Goal: Task Accomplishment & Management: Use online tool/utility

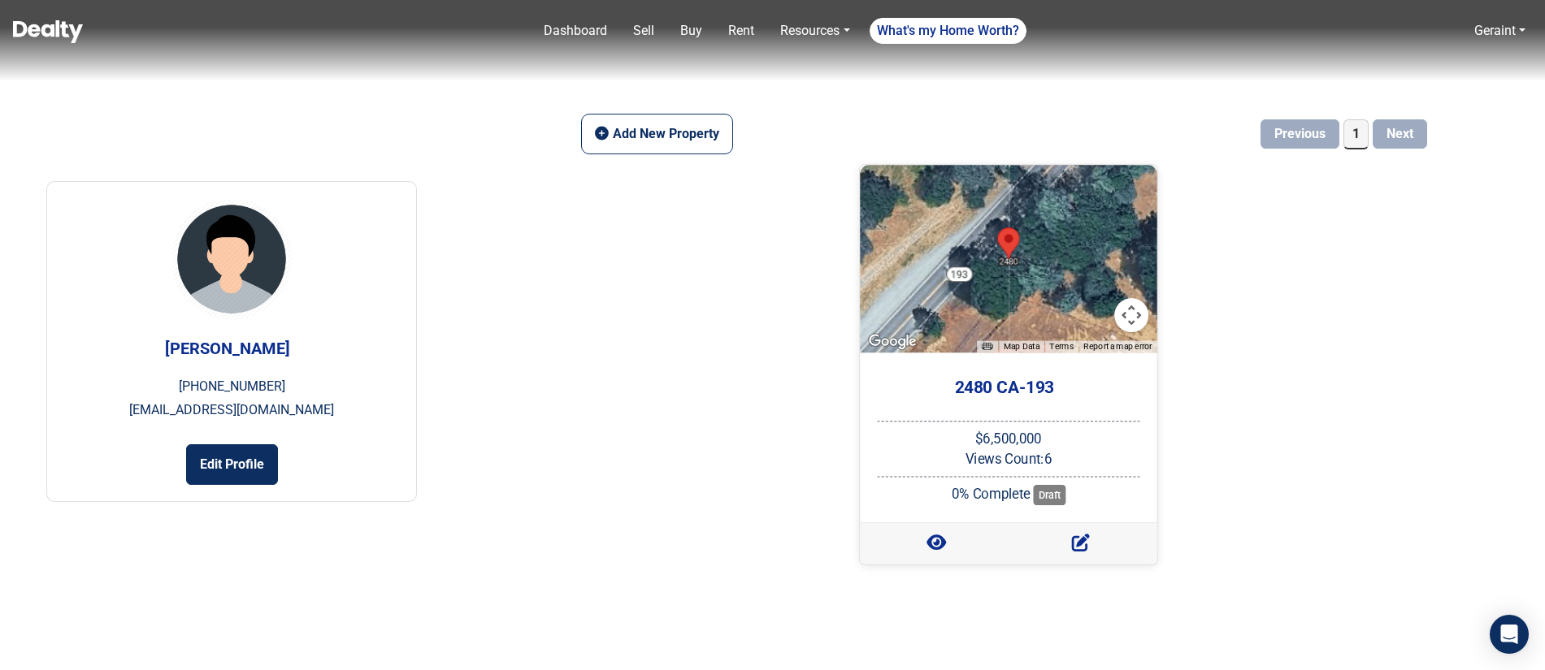
click at [1008, 283] on div at bounding box center [1008, 259] width 297 height 188
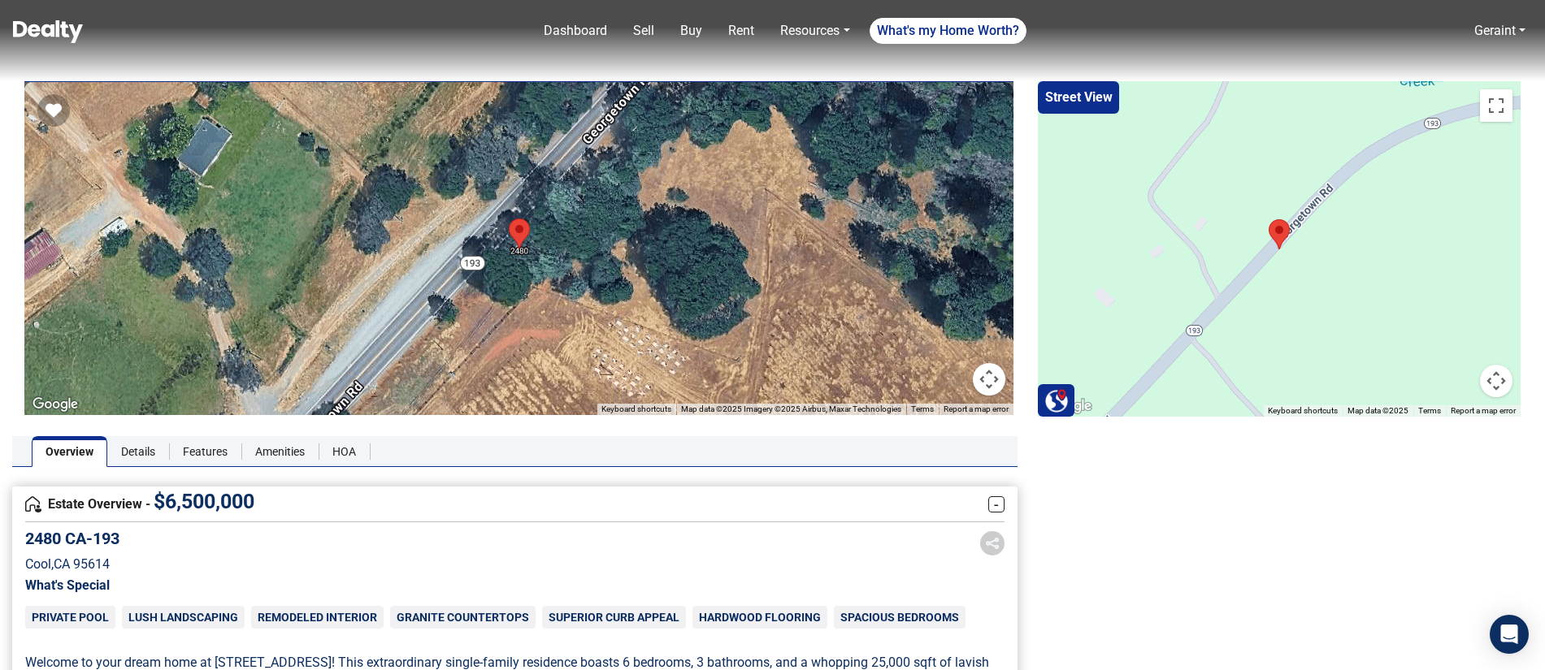
click at [579, 37] on link "Dashboard" at bounding box center [575, 31] width 76 height 33
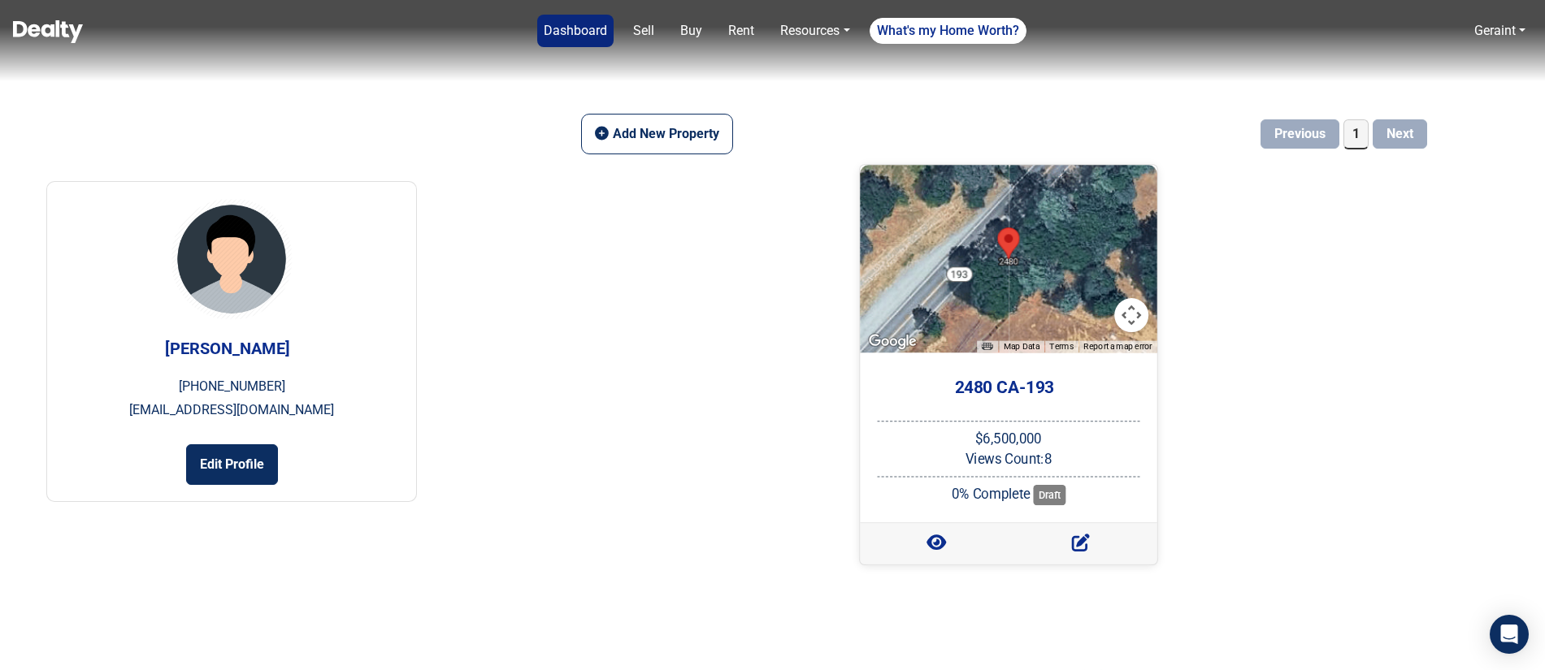
click at [983, 275] on div at bounding box center [1008, 259] width 297 height 188
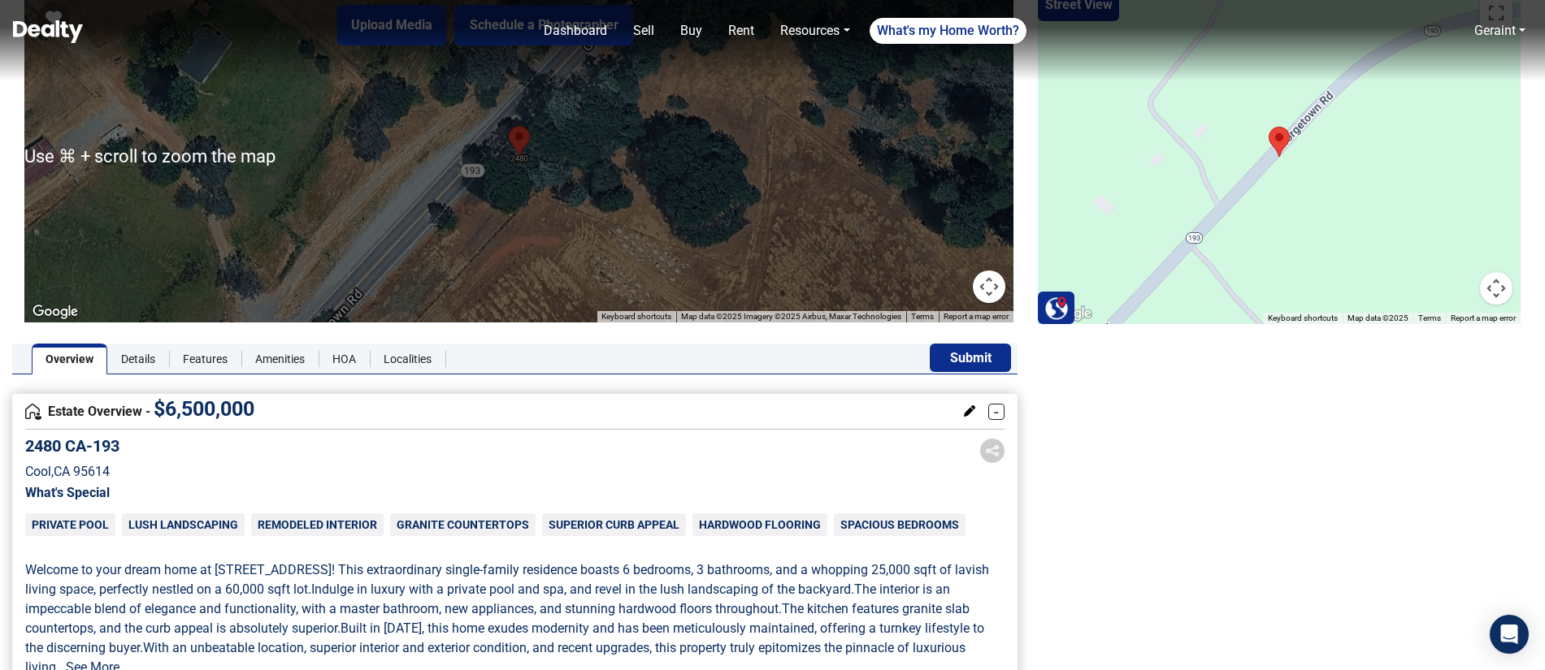
scroll to position [93, 0]
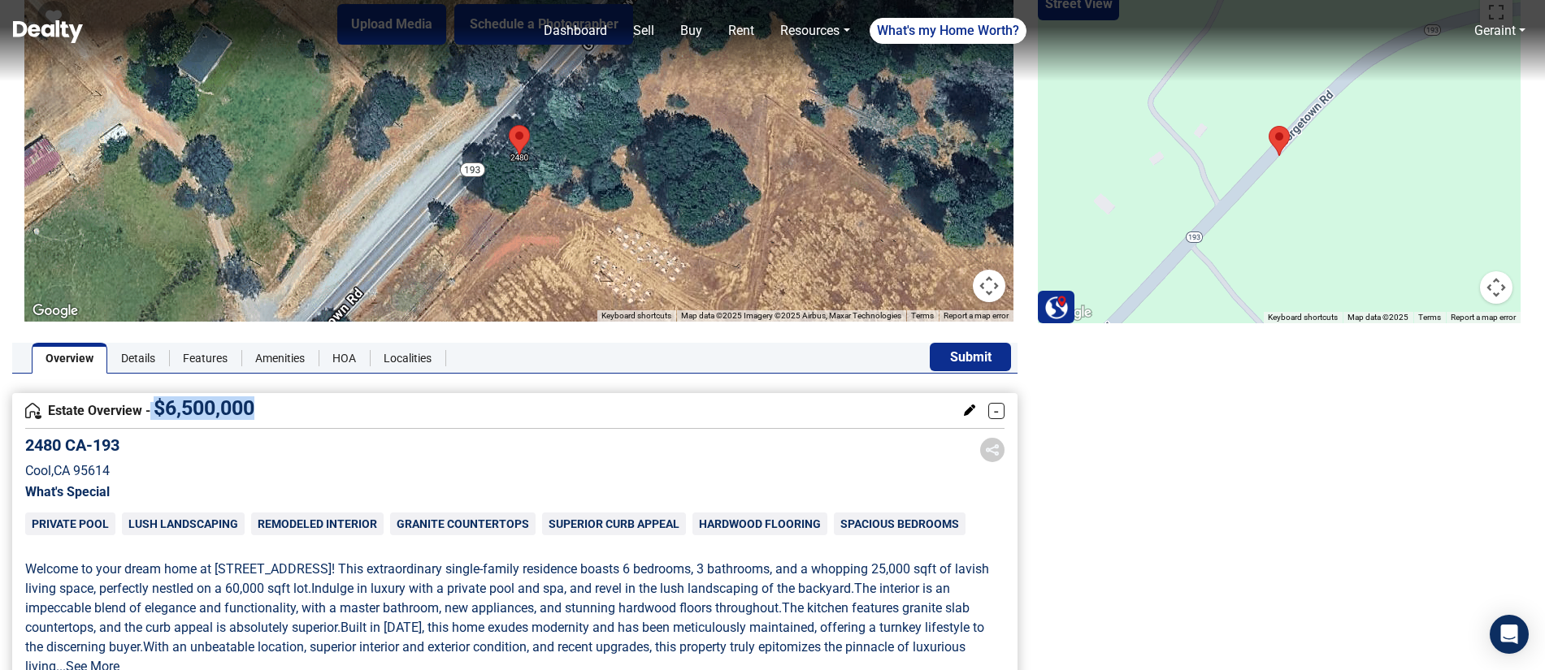
drag, startPoint x: 250, startPoint y: 410, endPoint x: 258, endPoint y: 418, distance: 11.5
click at [153, 411] on h4 "Estate Overview - $ 6,500,000" at bounding box center [492, 411] width 934 height 18
click at [261, 418] on h4 "Estate Overview - $ 6,500,000" at bounding box center [492, 411] width 934 height 18
drag, startPoint x: 242, startPoint y: 413, endPoint x: 213, endPoint y: 411, distance: 29.3
click at [157, 411] on h4 "Estate Overview - $ 6,500,000" at bounding box center [492, 411] width 934 height 18
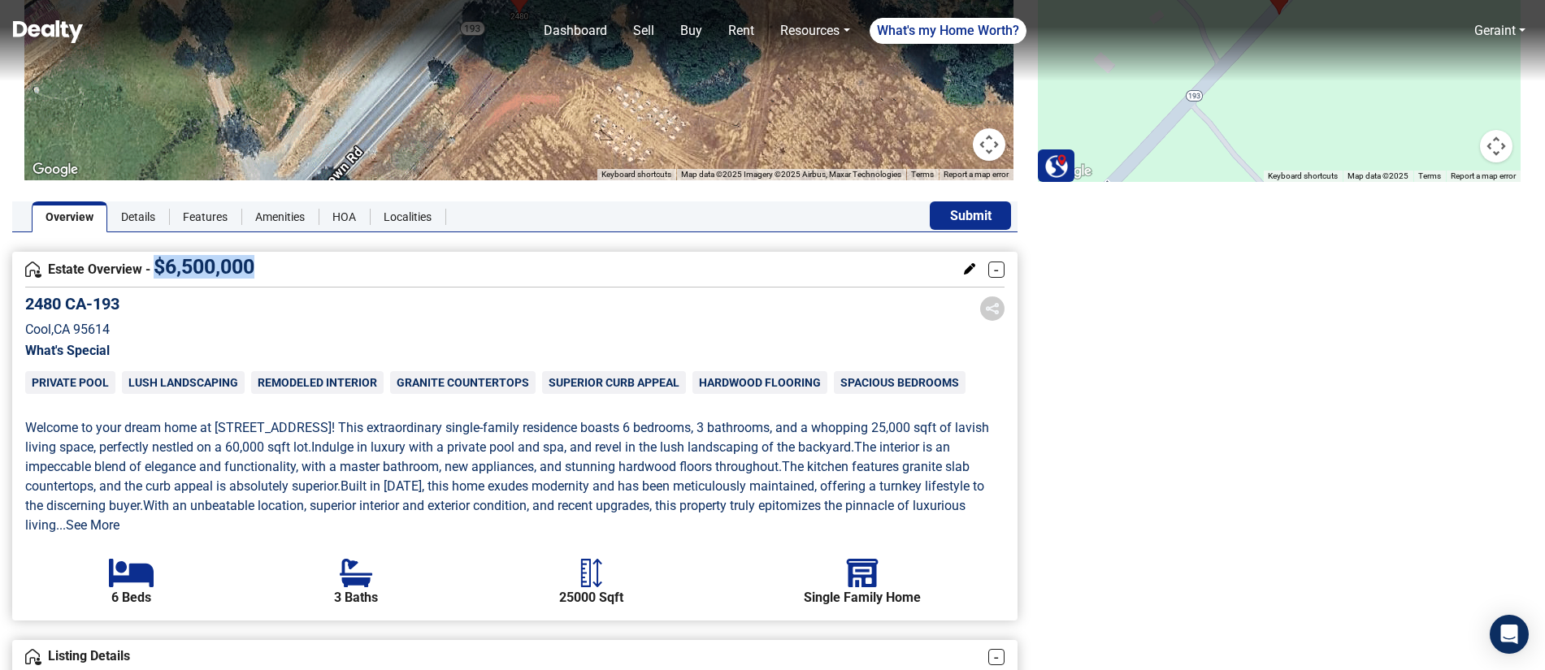
scroll to position [0, 0]
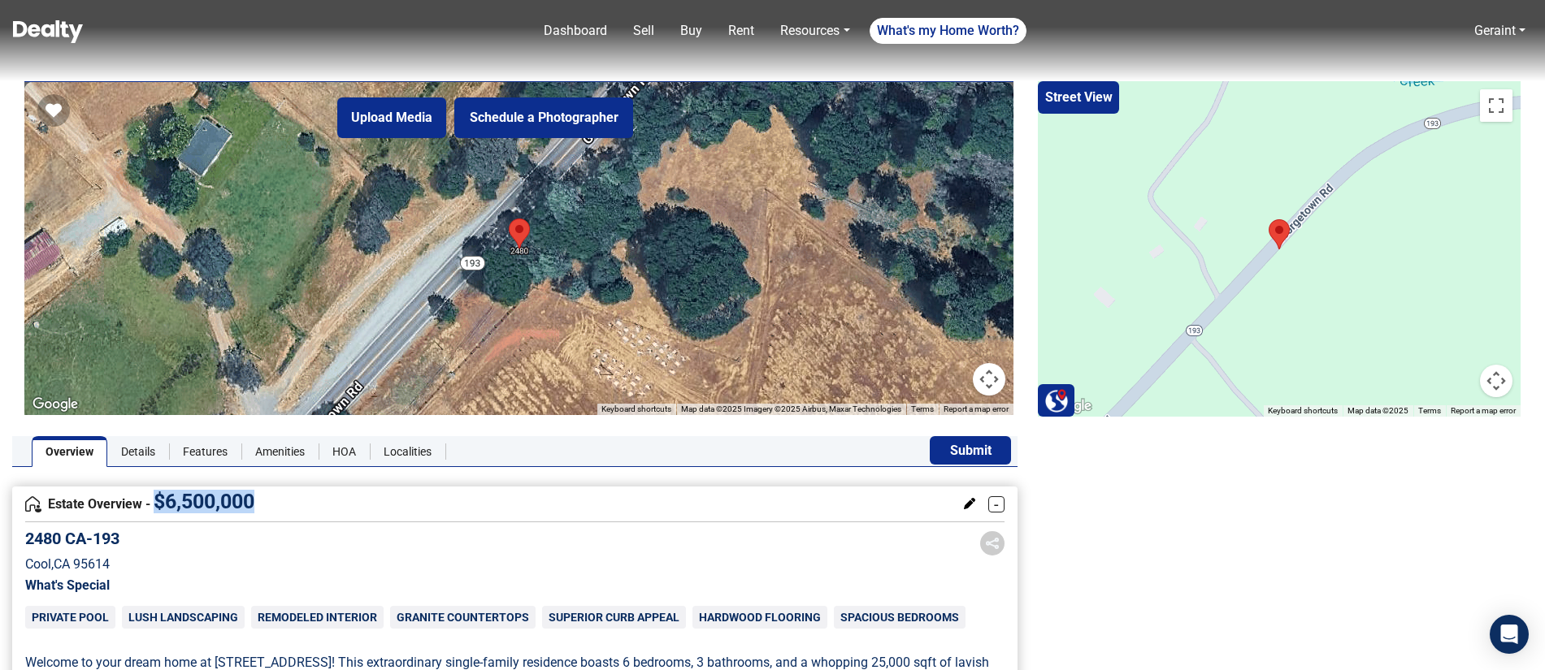
drag, startPoint x: 593, startPoint y: 522, endPoint x: 440, endPoint y: 511, distance: 153.9
click at [592, 522] on div "Estate Overview - $ 6,500,000 -" at bounding box center [514, 505] width 979 height 36
click at [537, 119] on button "Schedule a Photographer" at bounding box center [543, 118] width 179 height 41
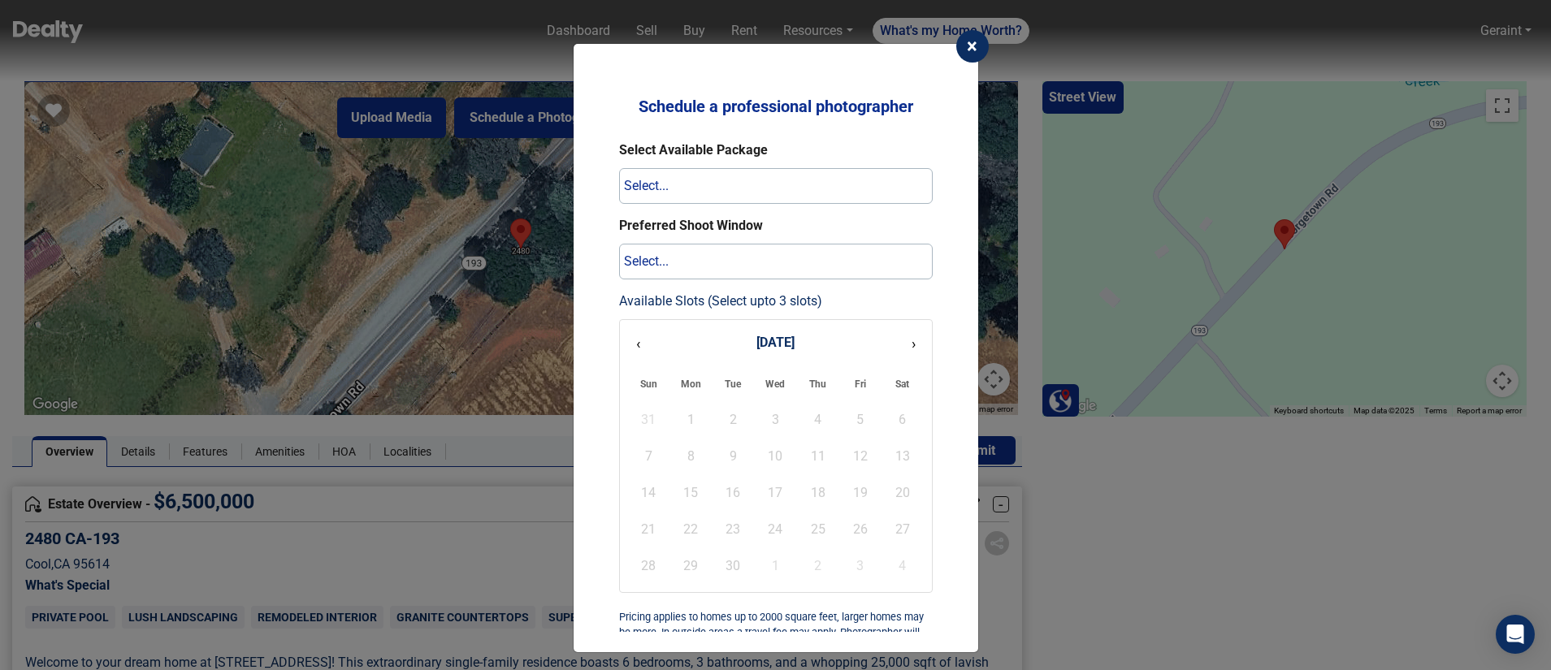
drag, startPoint x: 793, startPoint y: 421, endPoint x: 874, endPoint y: 399, distance: 83.4
click at [808, 422] on div "31 1 2 3 4 5 6 7 8 9 10 11 12 13 14 15 16 17 18 19 20 21 22 23 24 25 26 27 28 2…" at bounding box center [776, 493] width 296 height 182
click at [915, 349] on button "›" at bounding box center [914, 343] width 20 height 30
click at [915, 347] on button "›" at bounding box center [914, 343] width 20 height 30
drag, startPoint x: 910, startPoint y: 346, endPoint x: 869, endPoint y: 425, distance: 88.7
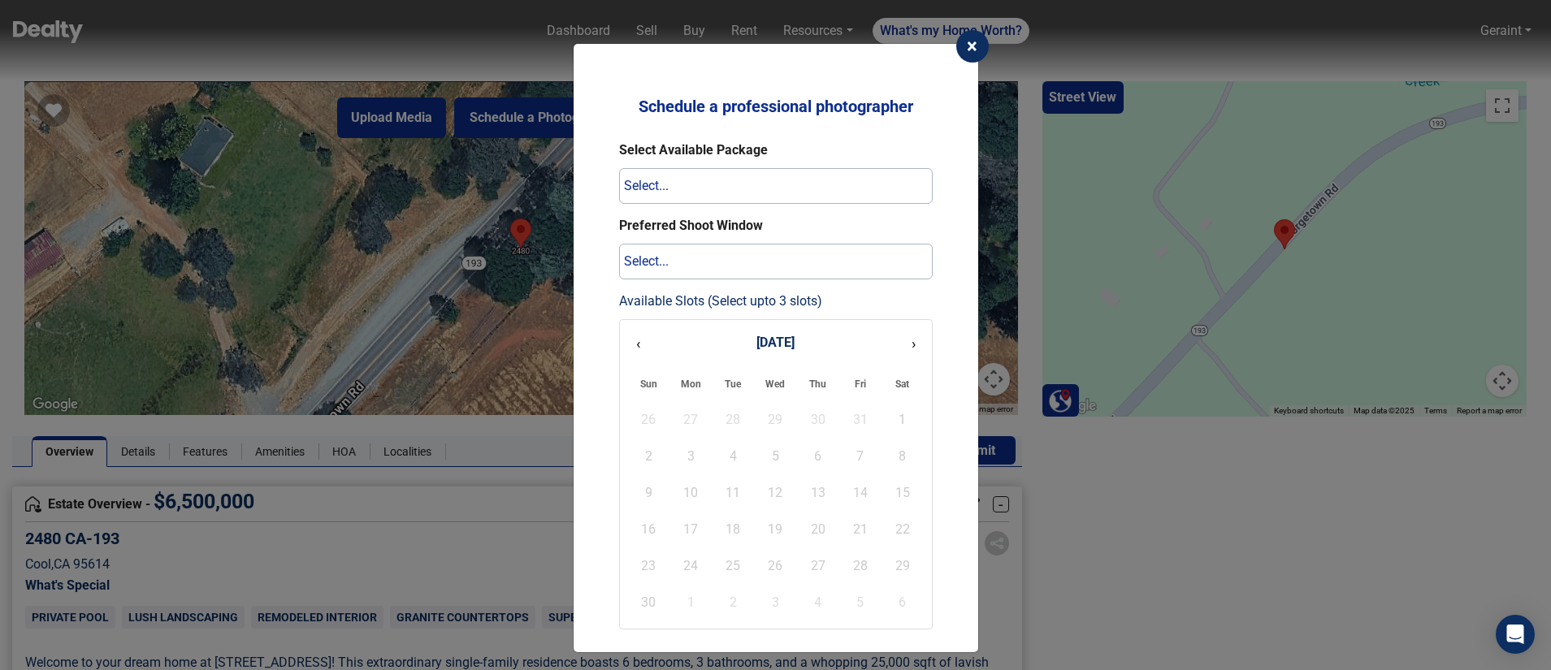
click at [910, 347] on button "›" at bounding box center [914, 343] width 20 height 30
drag, startPoint x: 869, startPoint y: 425, endPoint x: 757, endPoint y: 490, distance: 129.6
click at [817, 501] on div "18" at bounding box center [817, 493] width 41 height 36
drag, startPoint x: 726, startPoint y: 478, endPoint x: 707, endPoint y: 453, distance: 31.4
click at [719, 470] on div "30 1 2 3 4 5 6 7 8 9 10 11 12 13 14 15 16 17 18 19 20 21 22 23 24 25 26 27 28 2…" at bounding box center [776, 493] width 296 height 182
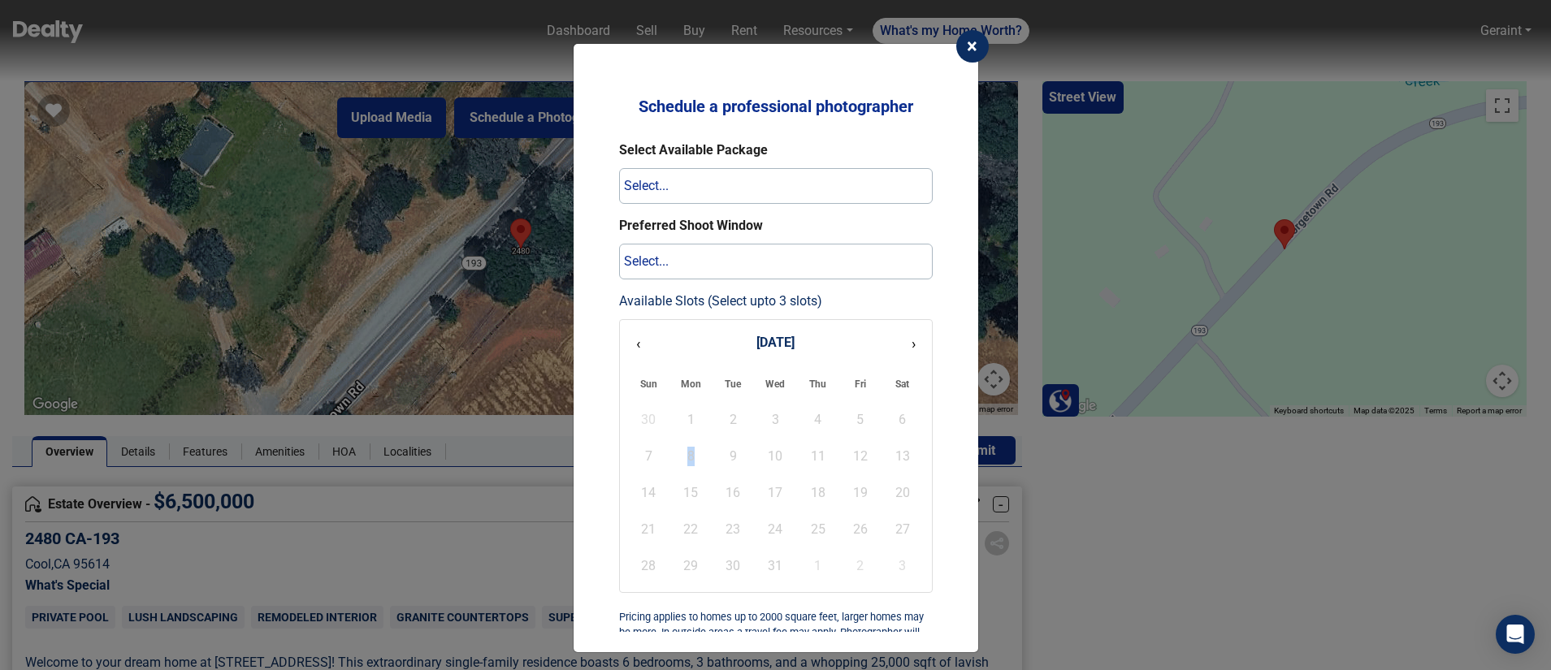
drag, startPoint x: 709, startPoint y: 441, endPoint x: 734, endPoint y: 422, distance: 31.9
click at [713, 436] on div "30 1 2 3 4 5 6 7 8 9 10 11 12 13 14 15 16 17 18 19 20 21 22 23 24 25 26 27 28 2…" at bounding box center [776, 493] width 296 height 182
drag, startPoint x: 649, startPoint y: 348, endPoint x: 633, endPoint y: 345, distance: 16.6
click at [645, 346] on div "‹ December 2025 ›" at bounding box center [776, 343] width 296 height 30
click at [635, 345] on button "‹" at bounding box center [638, 343] width 20 height 30
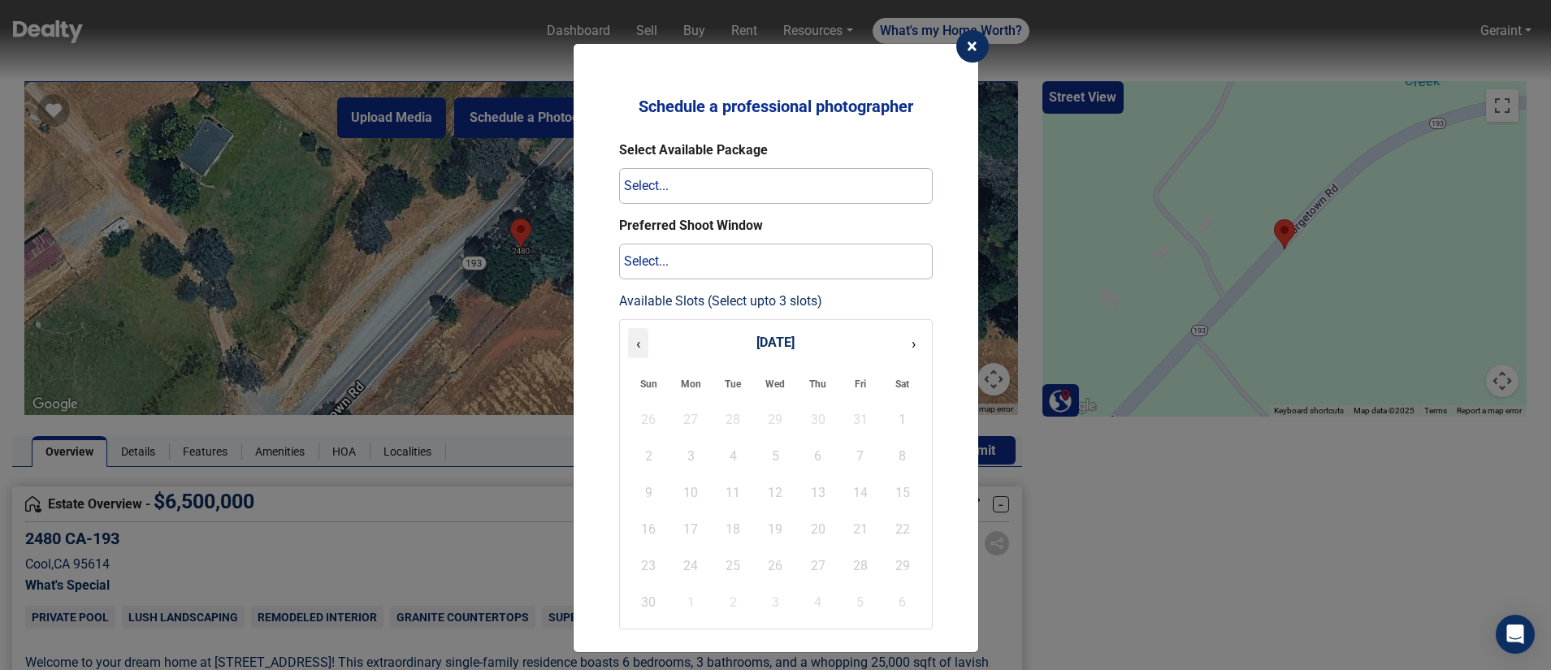
click at [639, 345] on button "‹" at bounding box center [638, 343] width 20 height 30
drag, startPoint x: 640, startPoint y: 345, endPoint x: 684, endPoint y: 388, distance: 62.1
click at [641, 345] on button "‹" at bounding box center [638, 343] width 20 height 30
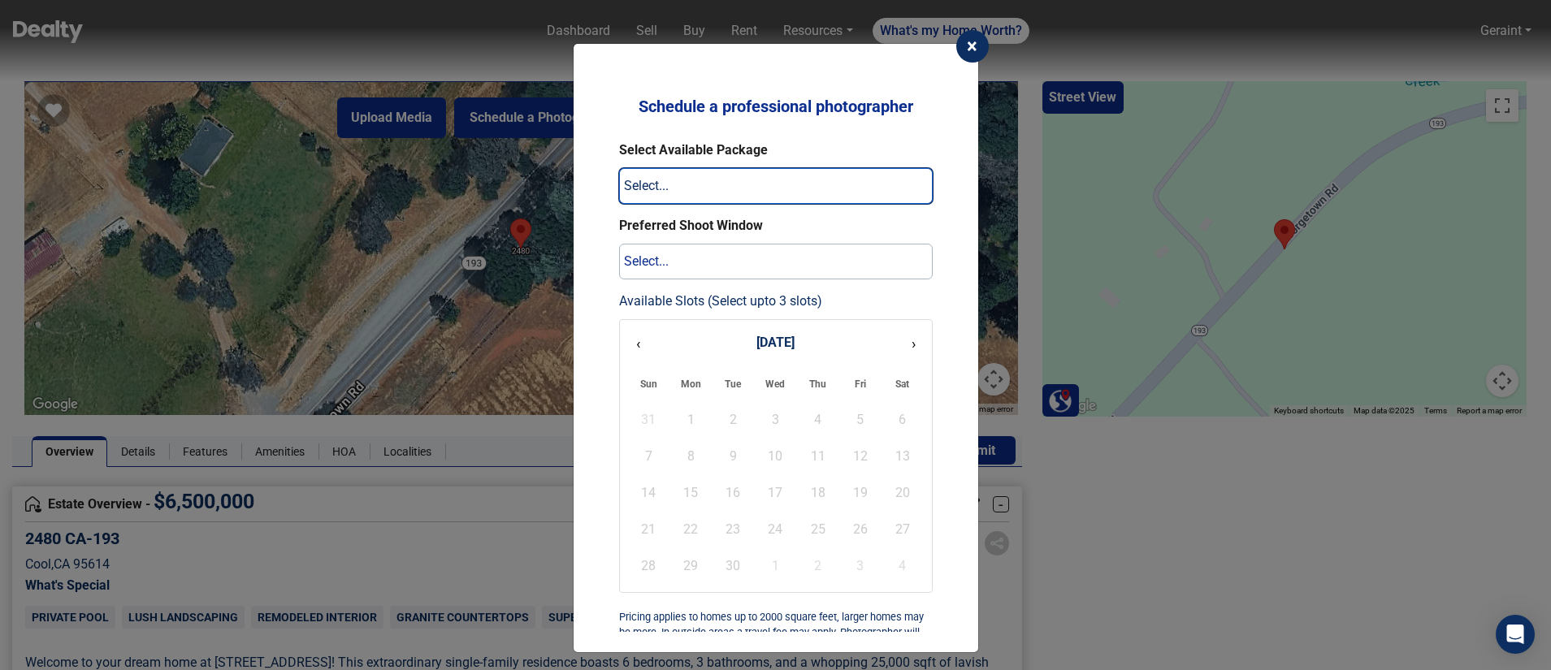
click at [690, 184] on select "Select... Interior/Exterior Photos Package $2063 Interior/Exterior Photos + Aer…" at bounding box center [776, 186] width 314 height 36
select select "photos"
click at [619, 168] on select "Select... Interior/Exterior Photos Package $2063 Interior/Exterior Photos + Aer…" at bounding box center [776, 186] width 314 height 36
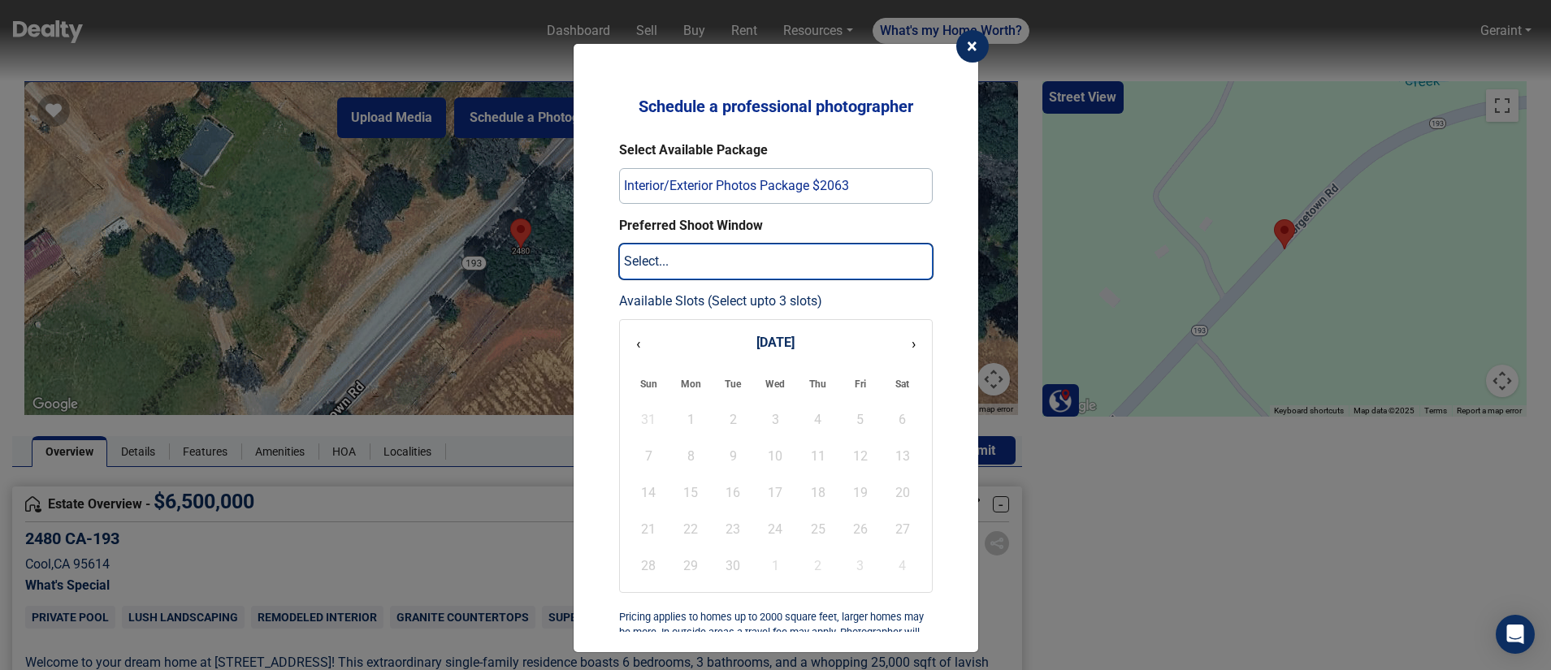
click at [716, 258] on select "Select... 1-3 days 3-5 days 5-7 days 7-10 days" at bounding box center [776, 262] width 314 height 36
select select "3-5 days"
click at [619, 244] on select "Select... 1-3 days 3-5 days 5-7 days 7-10 days" at bounding box center [776, 262] width 314 height 36
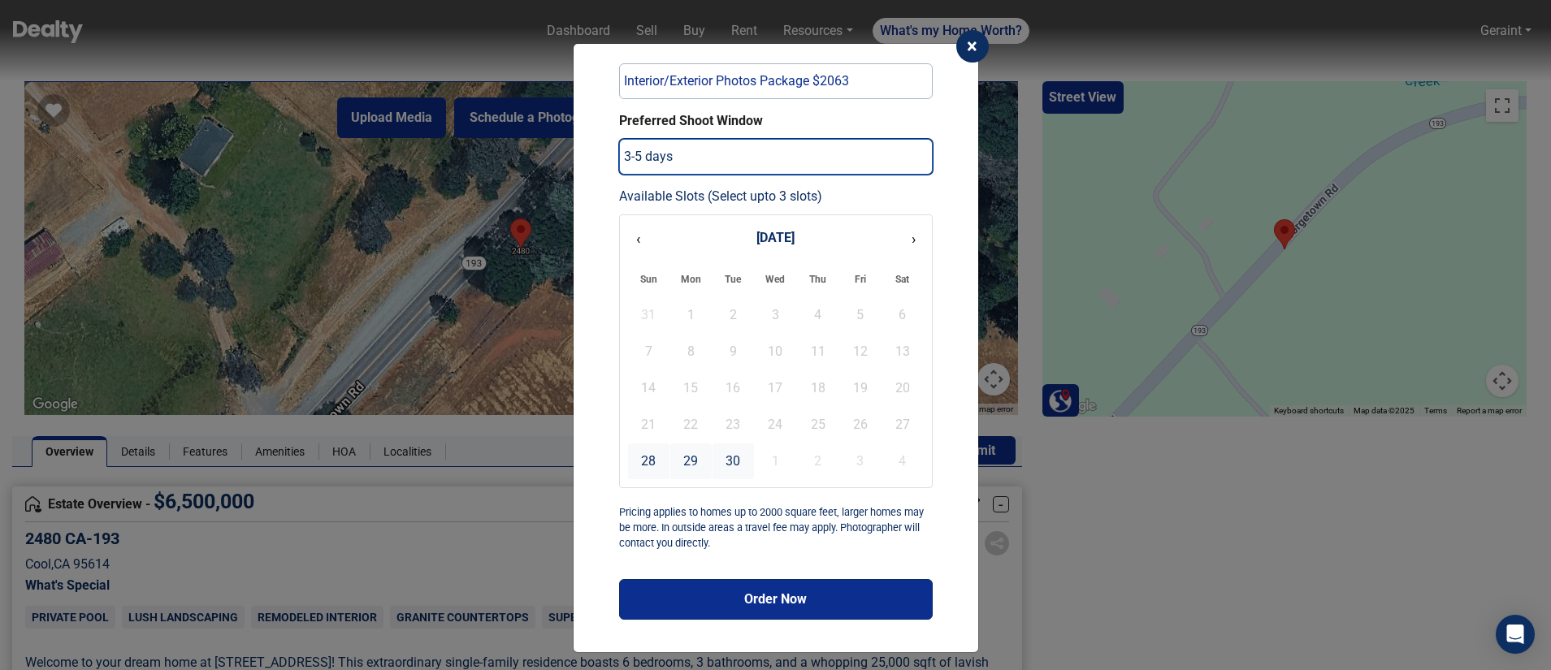
scroll to position [106, 0]
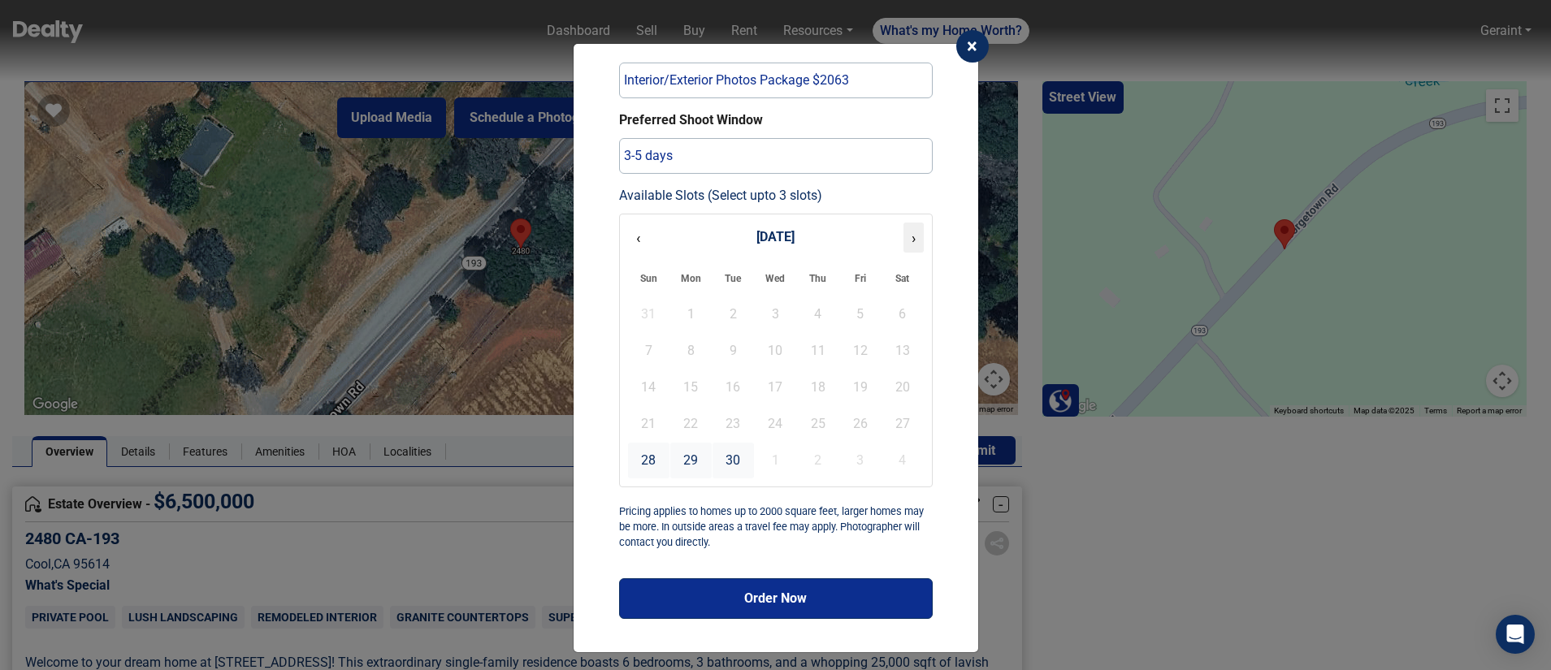
click at [917, 239] on button "›" at bounding box center [914, 238] width 20 height 30
click at [639, 239] on button "‹" at bounding box center [638, 238] width 20 height 30
click at [699, 453] on div "29" at bounding box center [690, 461] width 41 height 36
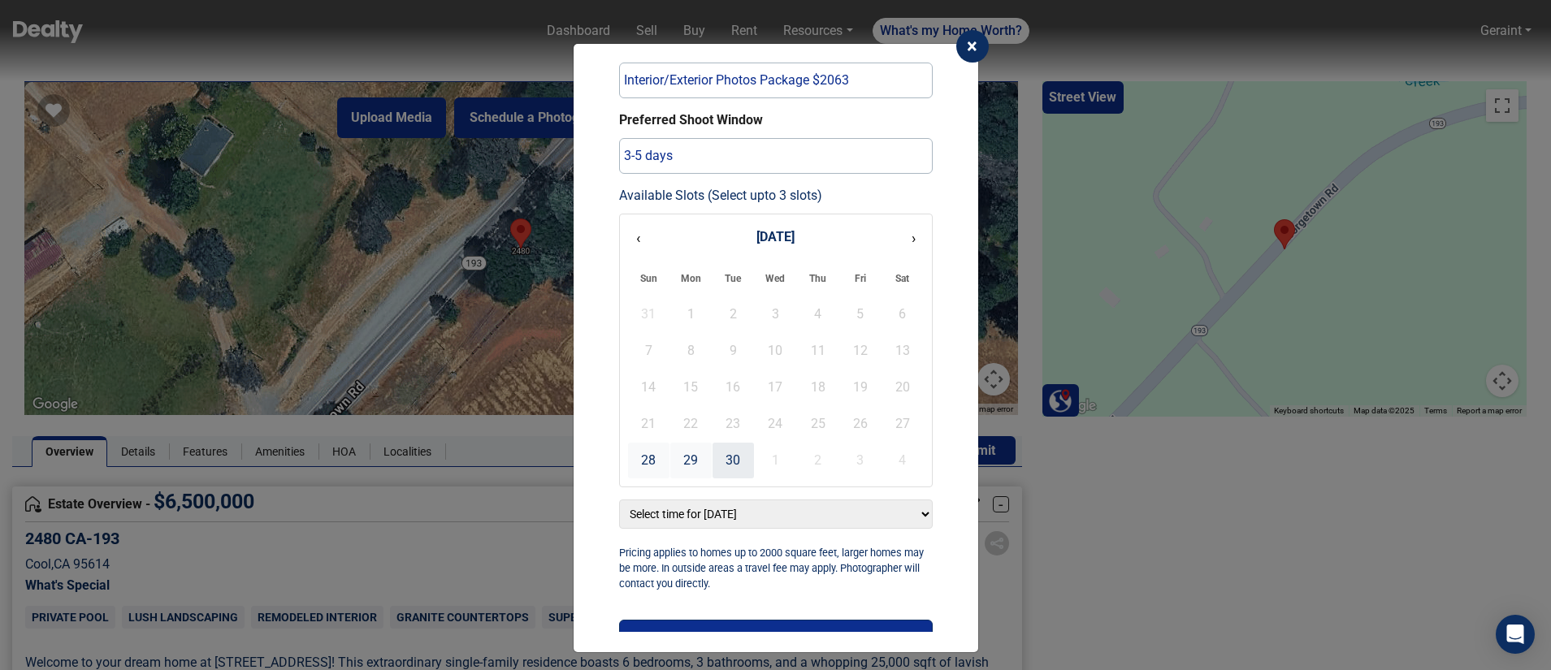
scroll to position [147, 0]
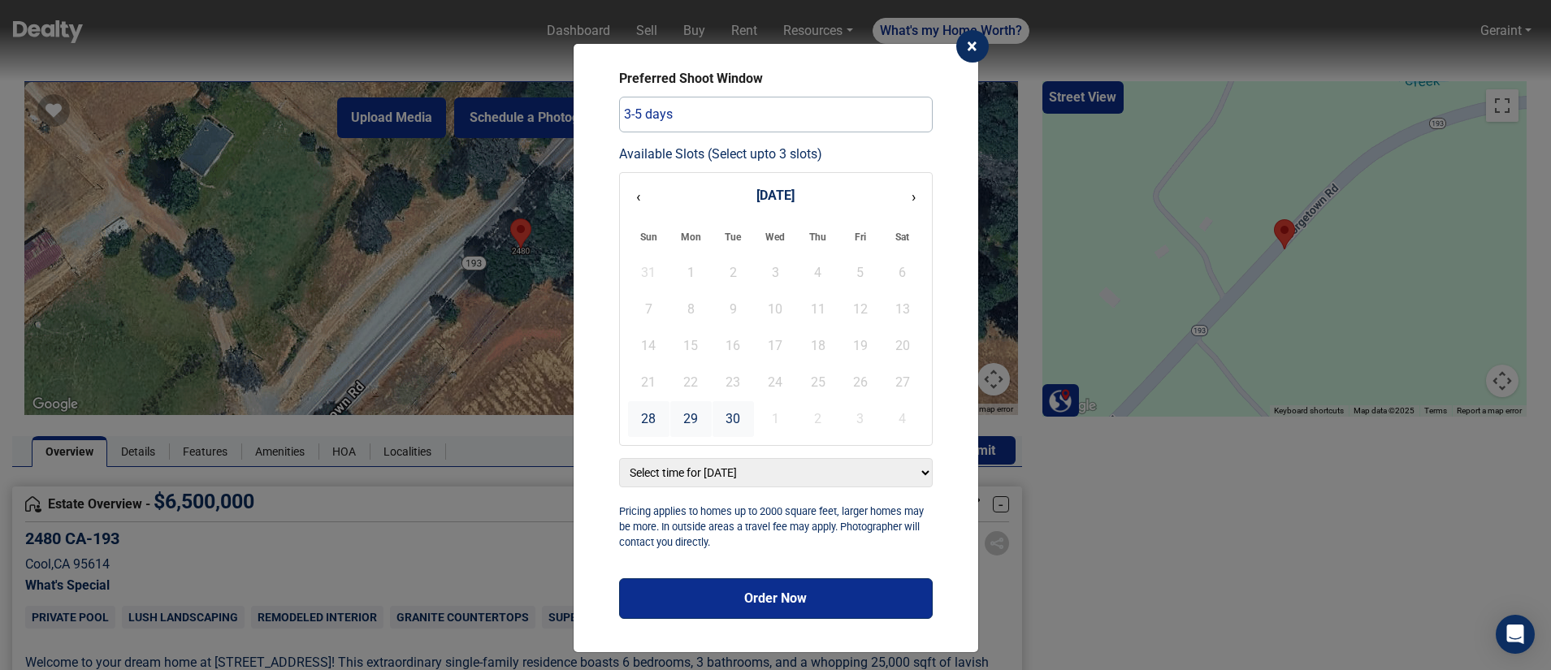
click at [689, 479] on select "Select time for Sep 29 6:00 AM 7:00 AM 8:00 AM 9:00 AM 10:00 AM 11:00 AM 12:00 …" at bounding box center [776, 472] width 314 height 29
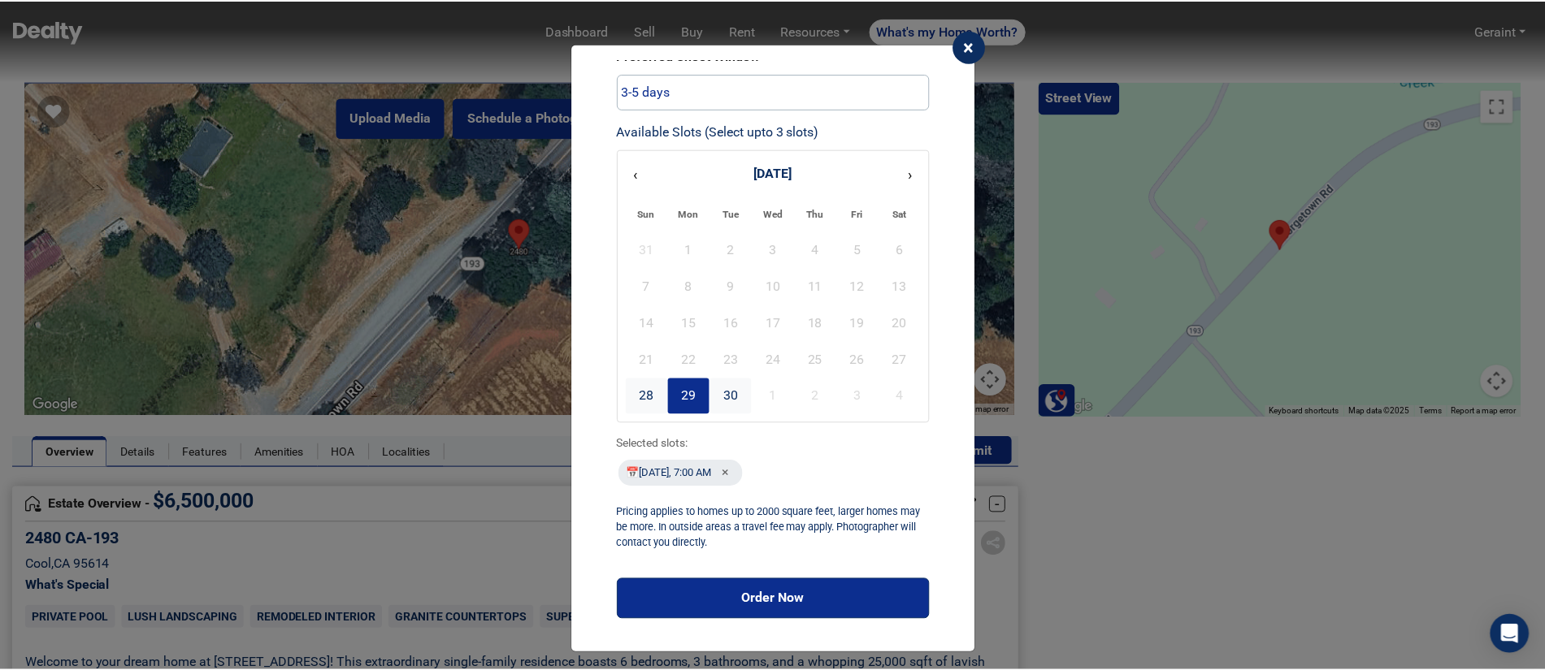
scroll to position [0, 0]
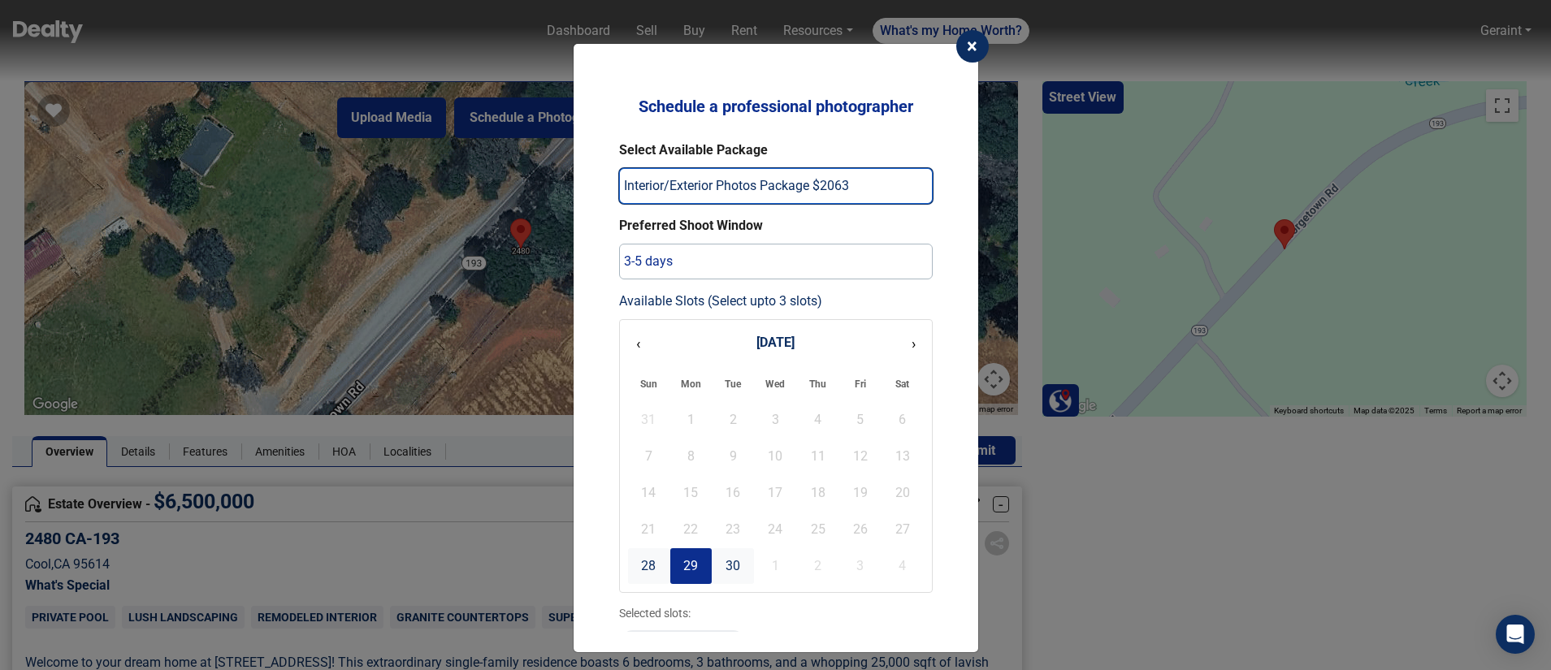
click at [748, 185] on select "Select... Interior/Exterior Photos Package $2063 Interior/Exterior Photos + Aer…" at bounding box center [776, 186] width 314 height 36
select select "photos_with_aerials"
click at [619, 168] on select "Select... Interior/Exterior Photos Package $2063 Interior/Exterior Photos + Aer…" at bounding box center [776, 186] width 314 height 36
click at [975, 52] on span "×" at bounding box center [972, 46] width 11 height 23
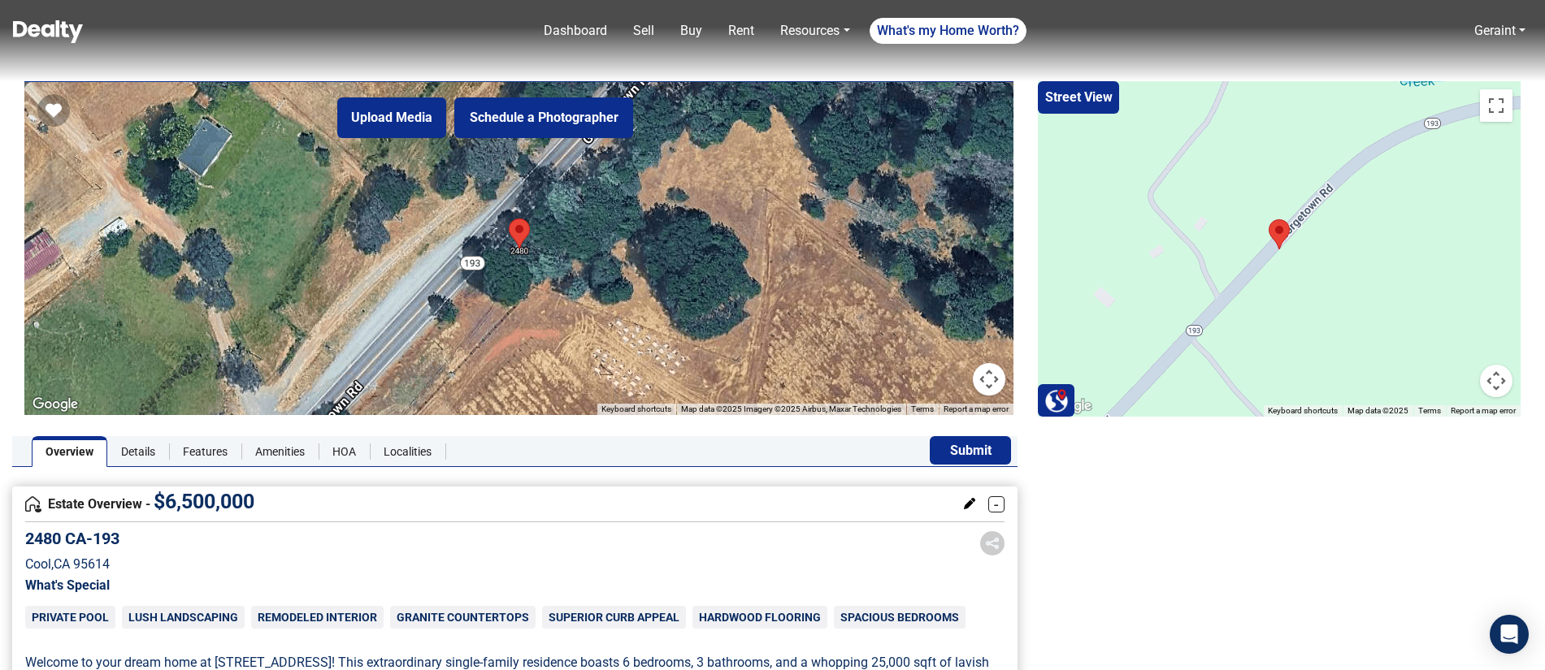
click at [993, 384] on button "Map camera controls" at bounding box center [989, 379] width 33 height 33
click at [947, 379] on button "Zoom out" at bounding box center [948, 379] width 33 height 33
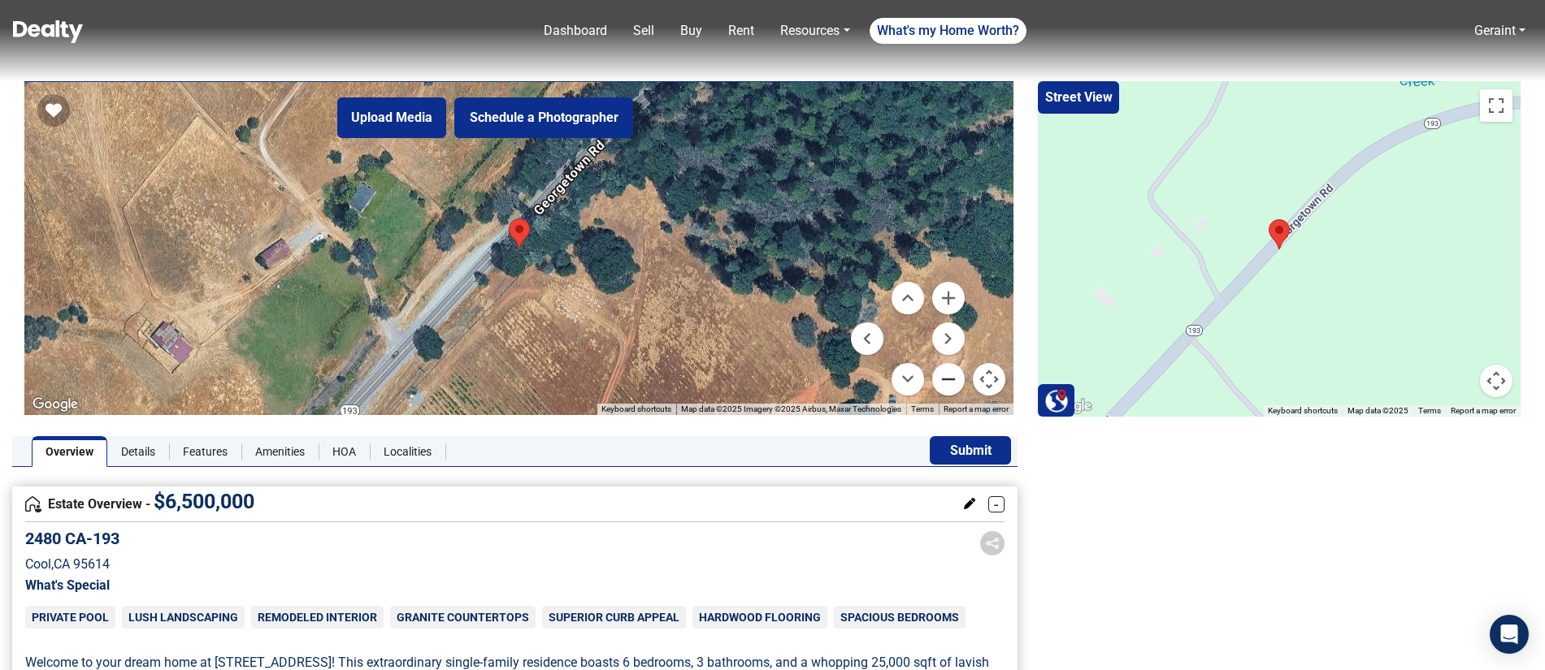
click at [947, 379] on button "Zoom out" at bounding box center [948, 379] width 33 height 33
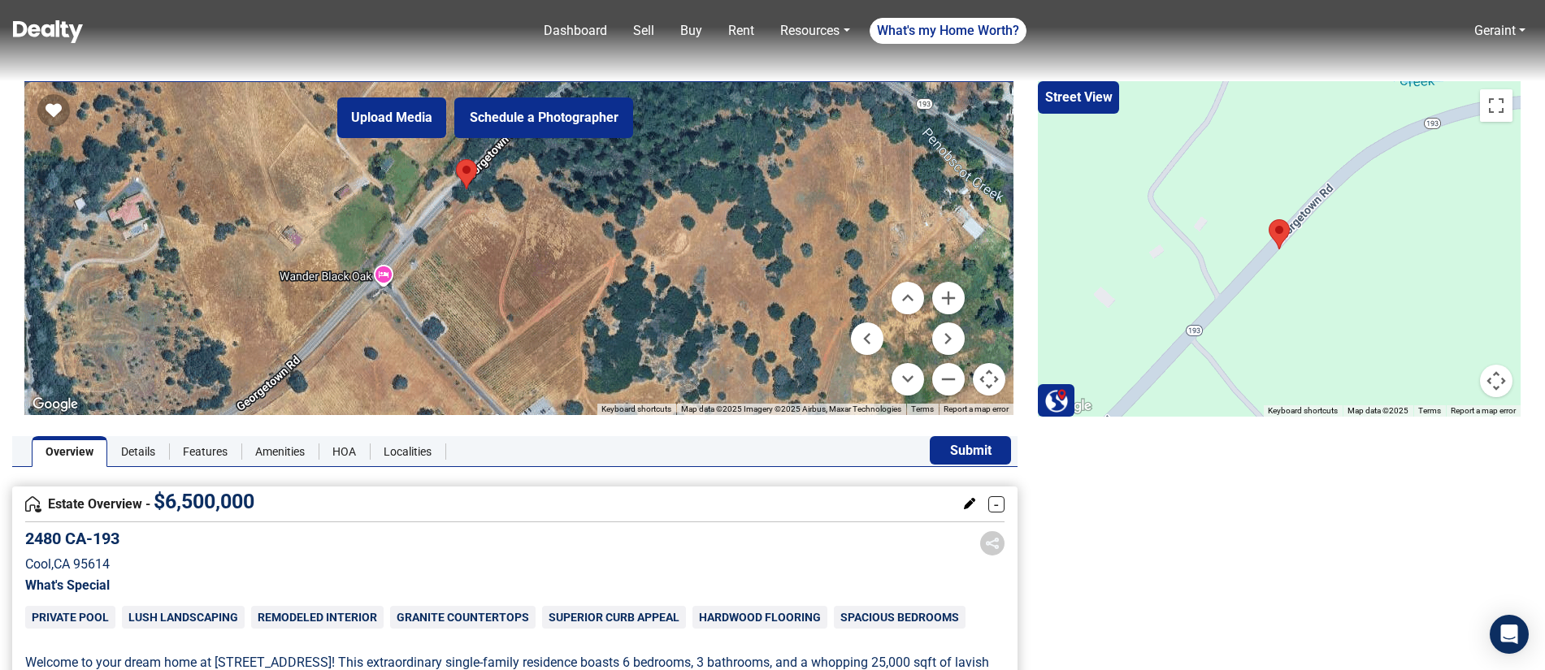
drag, startPoint x: 631, startPoint y: 318, endPoint x: 576, endPoint y: 254, distance: 83.6
click at [576, 254] on div at bounding box center [518, 248] width 989 height 333
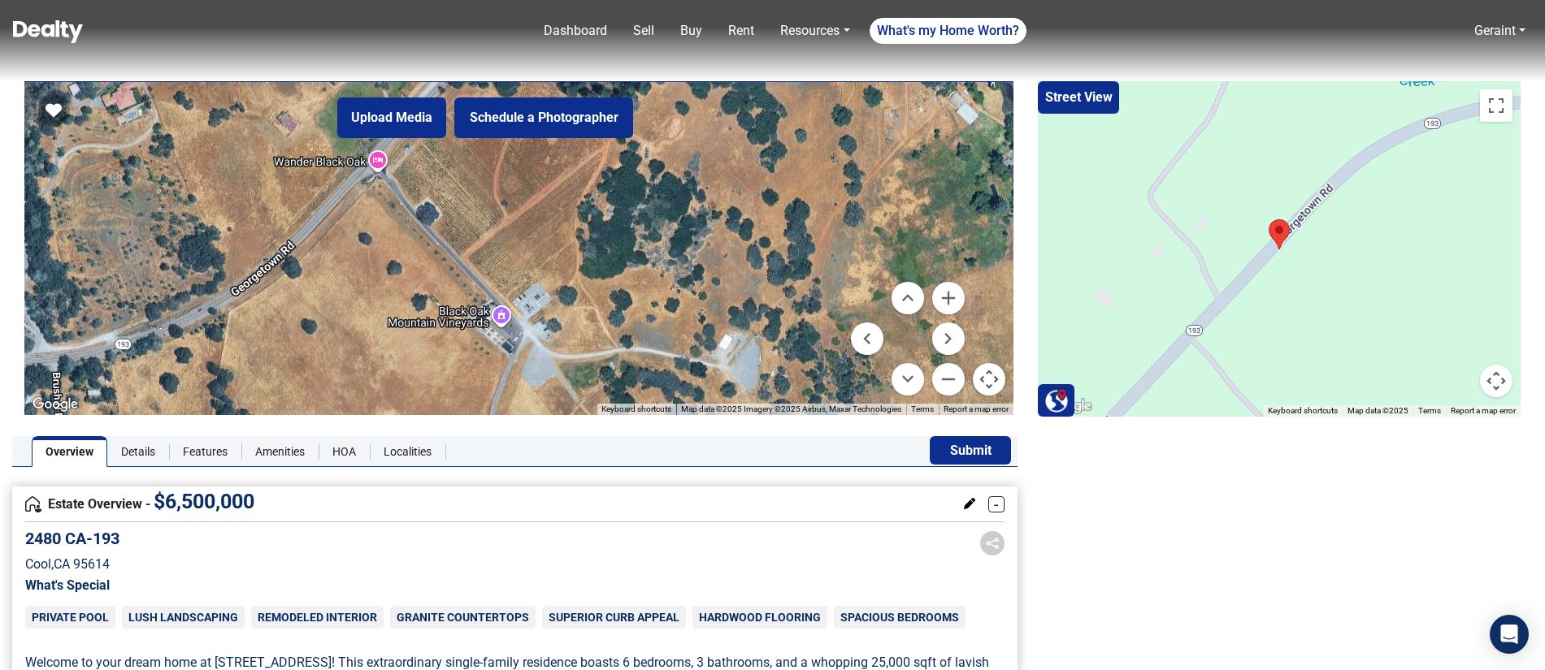
drag, startPoint x: 614, startPoint y: 273, endPoint x: 609, endPoint y: 154, distance: 118.7
click at [609, 154] on div at bounding box center [518, 248] width 989 height 333
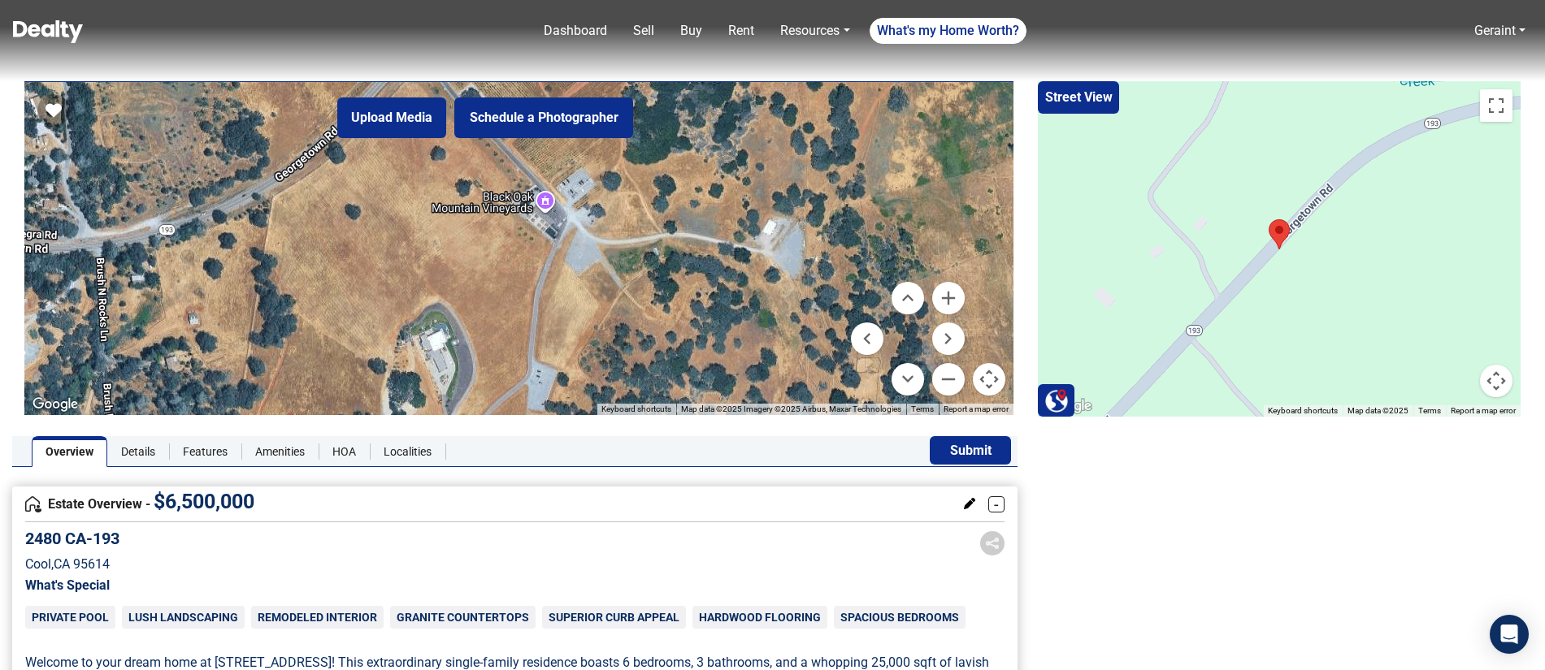
drag, startPoint x: 641, startPoint y: 294, endPoint x: 689, endPoint y: 176, distance: 128.0
click at [687, 176] on div at bounding box center [518, 248] width 989 height 333
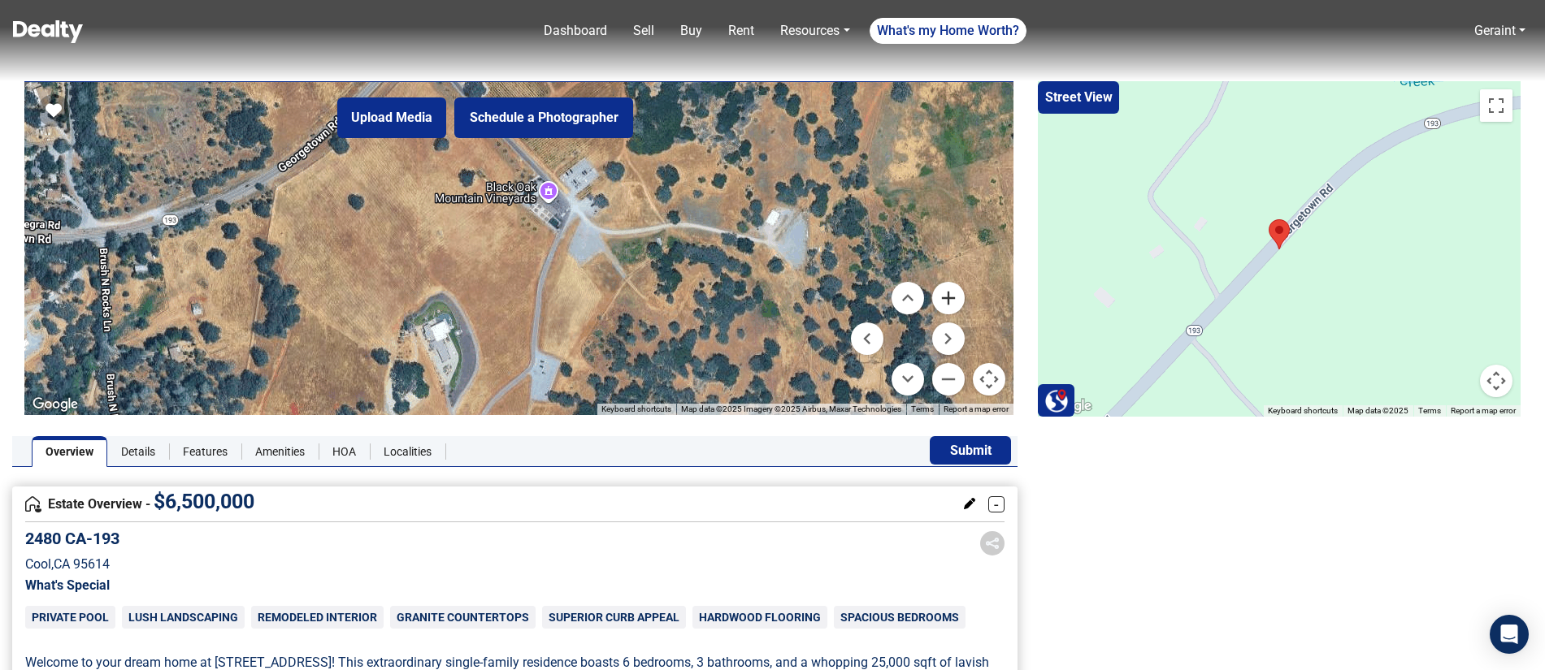
click at [947, 303] on button "Zoom in" at bounding box center [948, 298] width 33 height 33
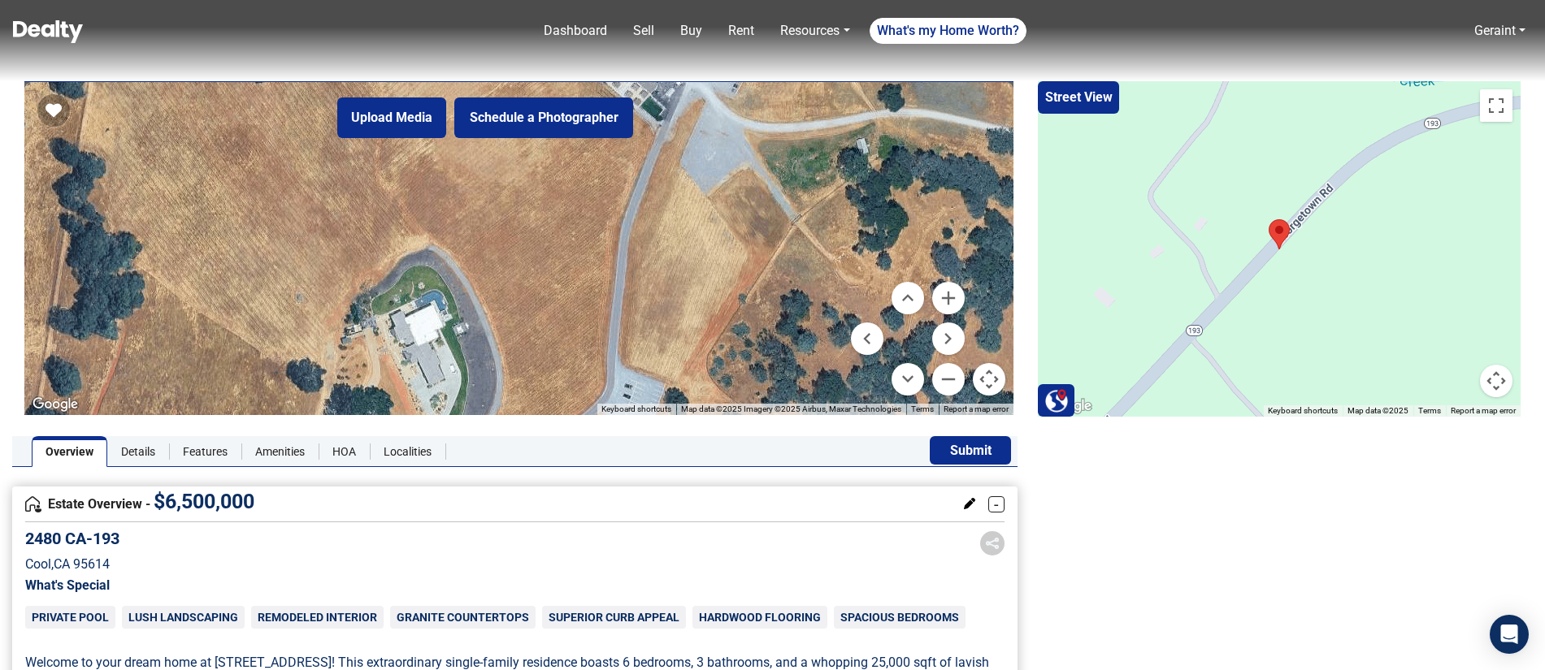
drag, startPoint x: 447, startPoint y: 293, endPoint x: 475, endPoint y: 245, distance: 55.7
click at [475, 245] on div at bounding box center [518, 248] width 989 height 333
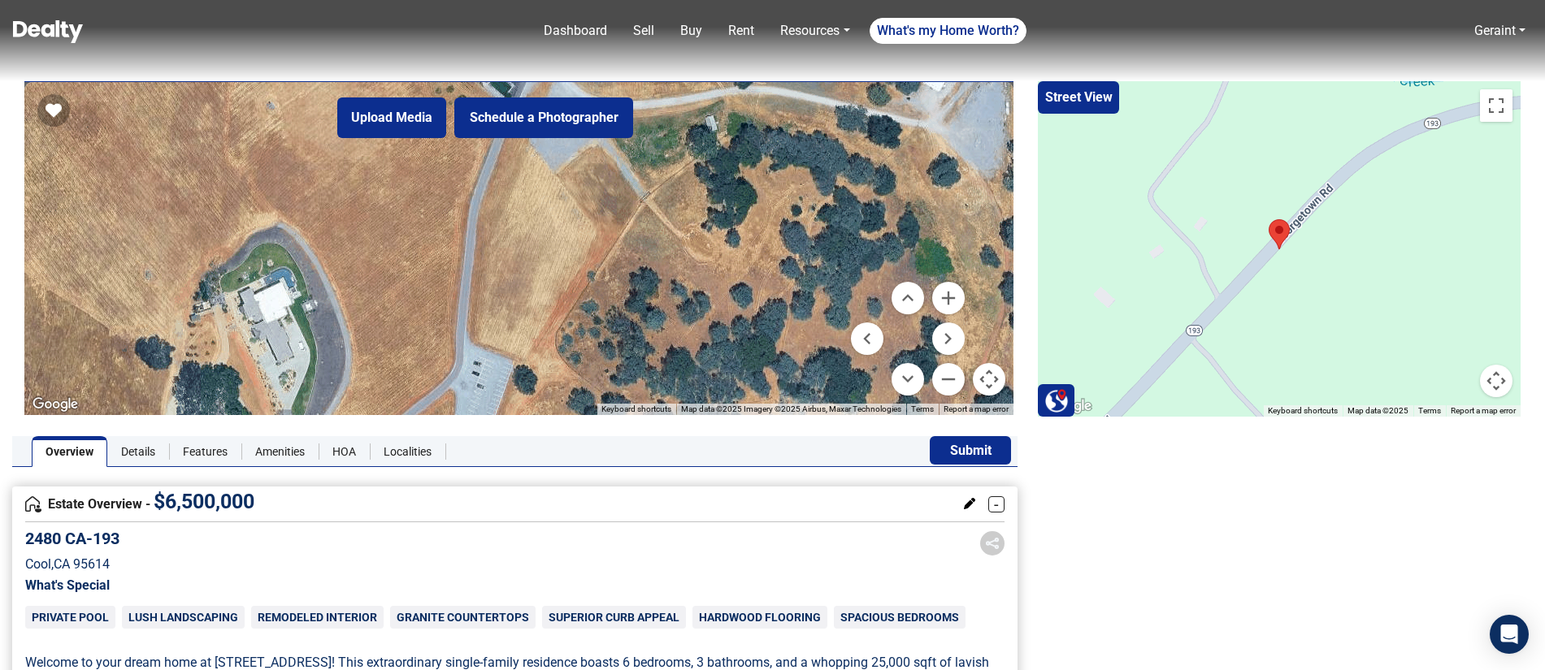
drag, startPoint x: 629, startPoint y: 219, endPoint x: 809, endPoint y: 373, distance: 237.4
click at [471, 196] on div at bounding box center [518, 248] width 989 height 333
click at [947, 388] on button "Zoom out" at bounding box center [948, 379] width 33 height 33
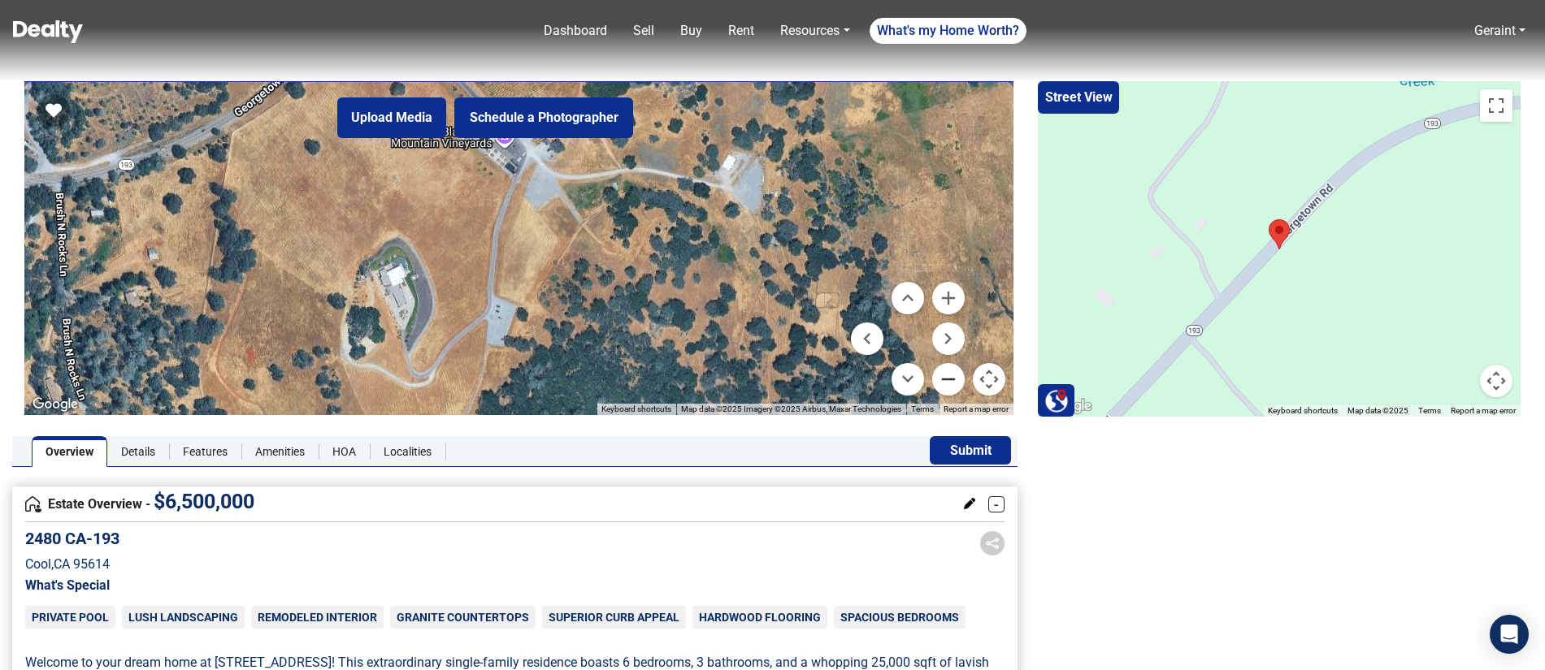
click at [946, 388] on button "Zoom out" at bounding box center [948, 379] width 33 height 33
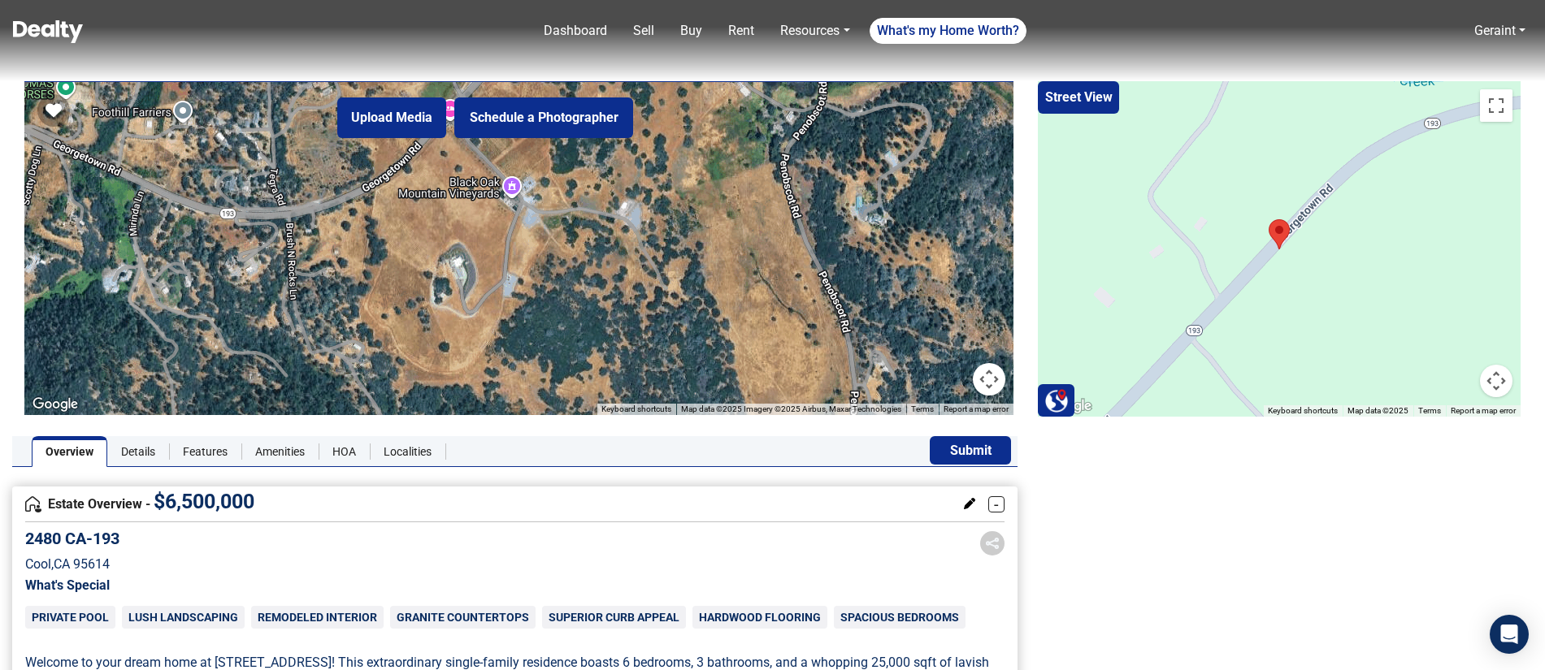
click at [26, 33] on img at bounding box center [48, 31] width 70 height 23
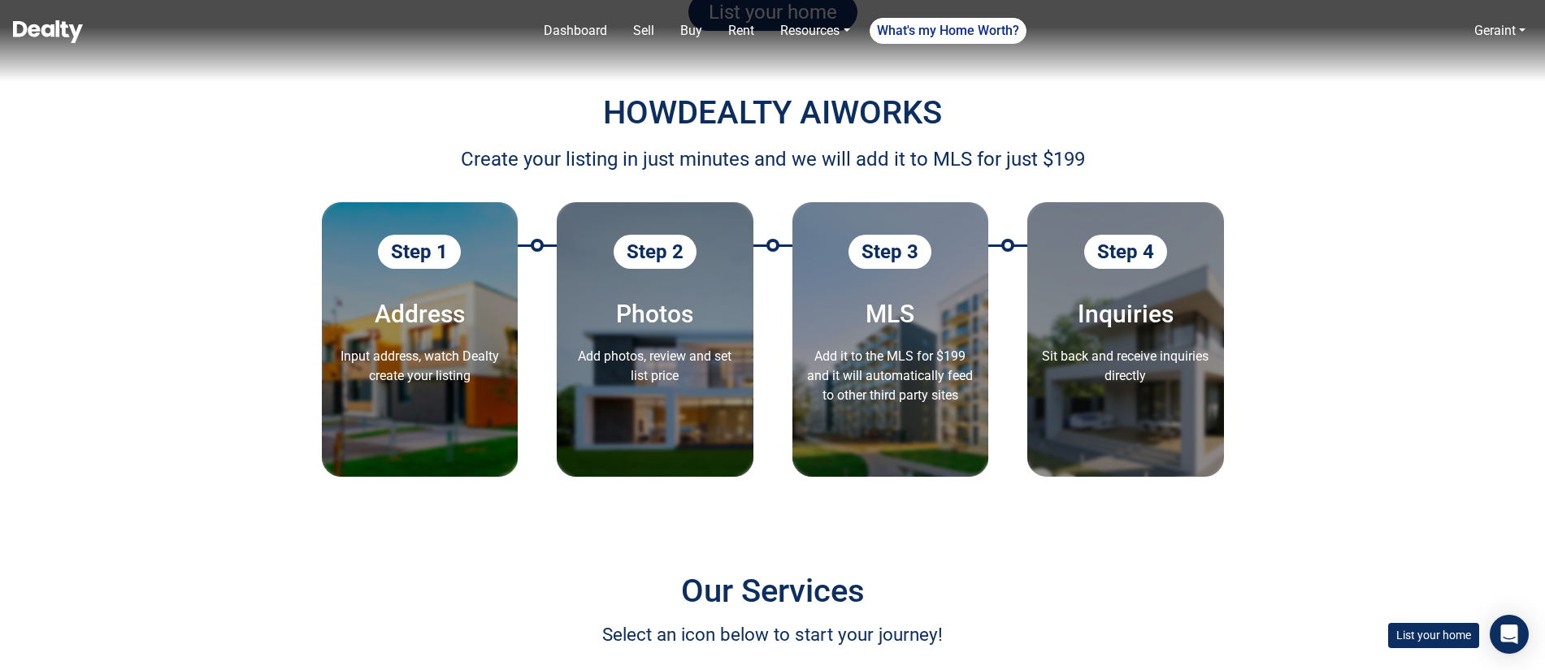
scroll to position [1902, 0]
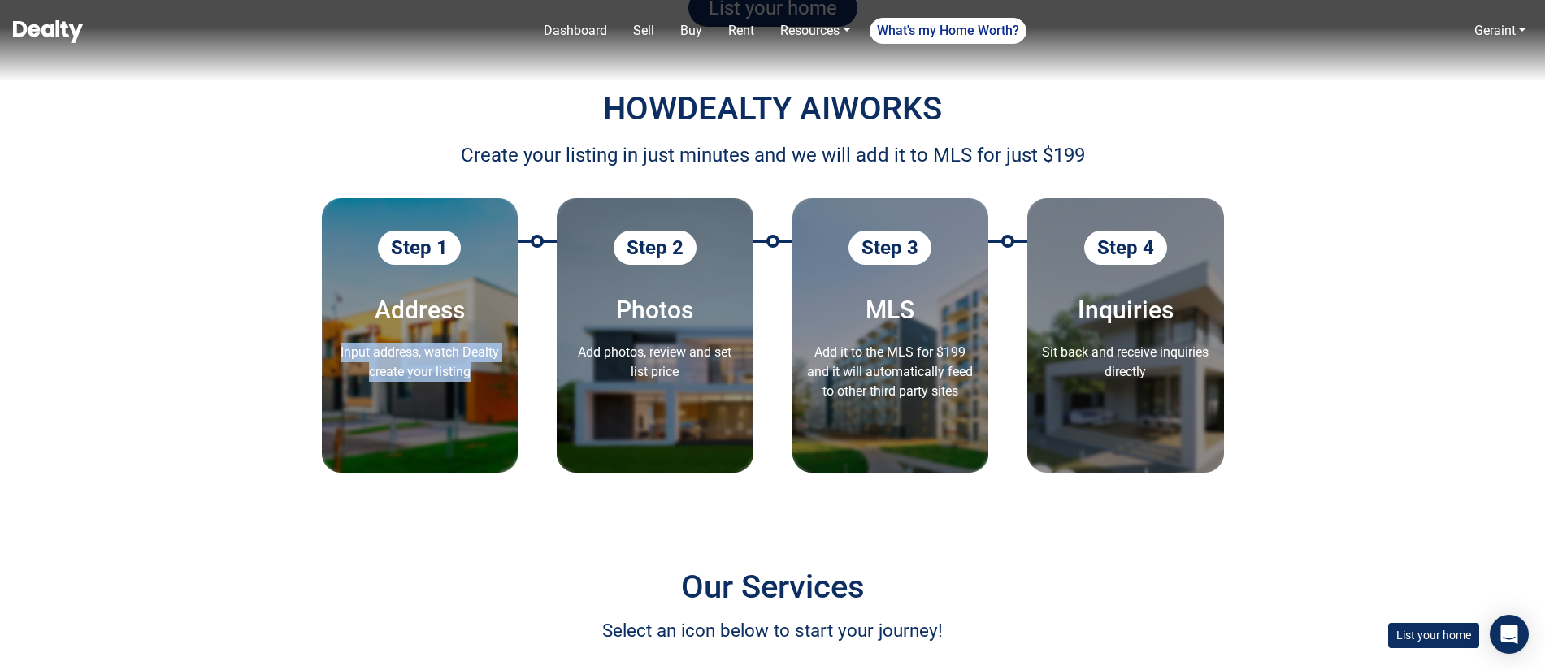
drag, startPoint x: 479, startPoint y: 375, endPoint x: 319, endPoint y: 345, distance: 163.5
click at [319, 345] on div "HOW DEALTY AI WORKS Create your listing in just minutes and we will add it to M…" at bounding box center [773, 298] width 926 height 427
drag, startPoint x: 488, startPoint y: 384, endPoint x: 398, endPoint y: 367, distance: 90.8
click at [484, 384] on li "Step 1 Address Input address, watch Dealty create your listing" at bounding box center [420, 335] width 197 height 275
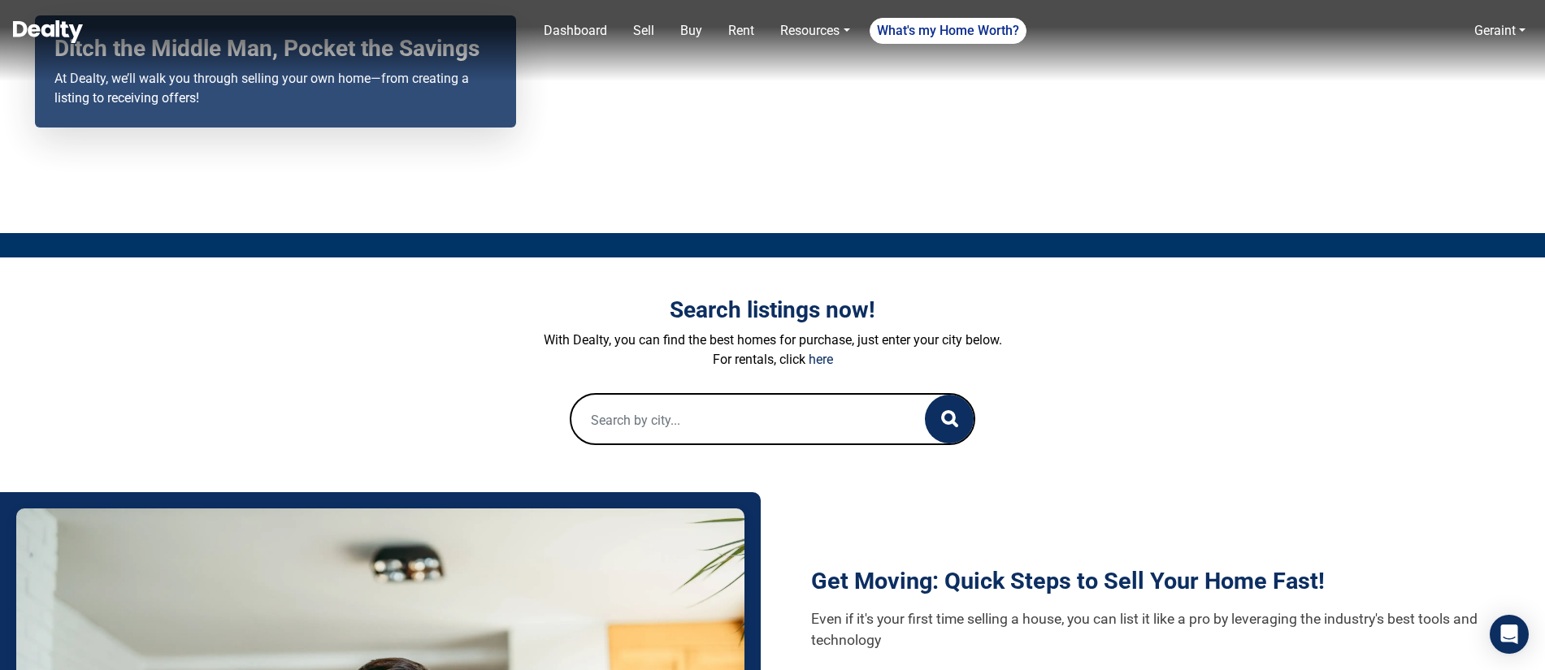
scroll to position [0, 0]
